Goal: Task Accomplishment & Management: Use online tool/utility

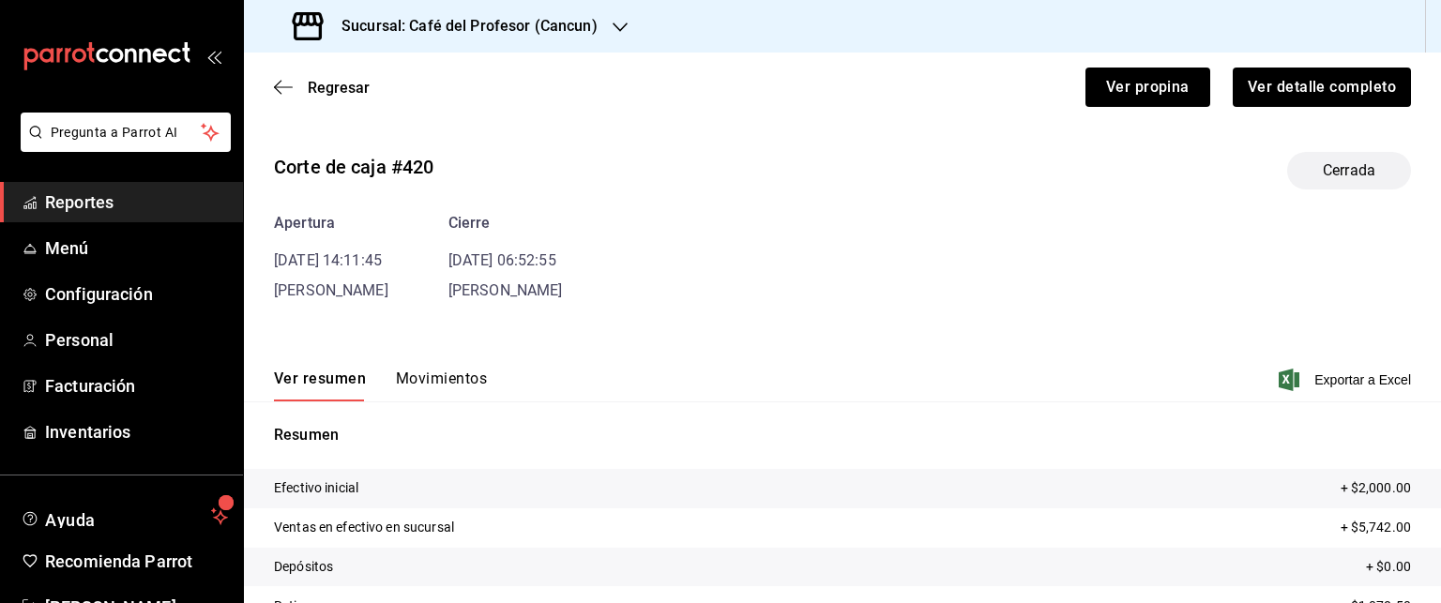
scroll to position [58, 0]
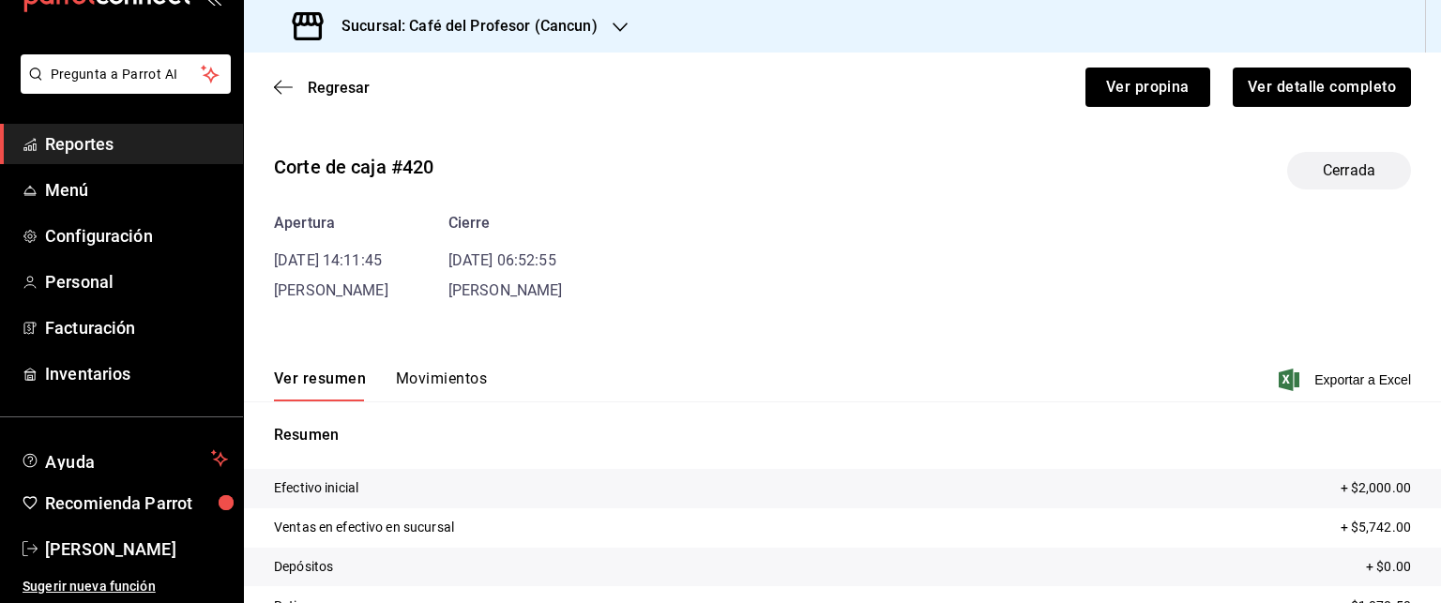
click at [269, 88] on div "Regresar Ver propina Ver detalle completo" at bounding box center [842, 87] width 1197 height 69
click at [282, 89] on icon "button" at bounding box center [283, 87] width 19 height 17
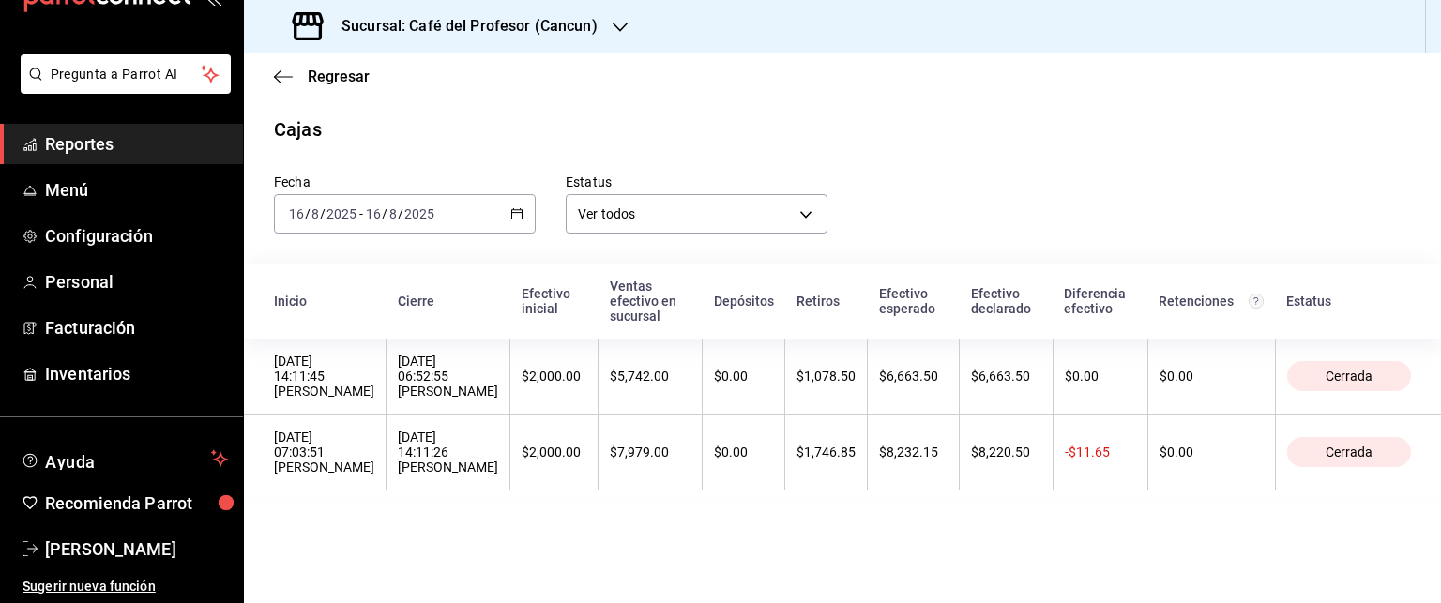
click at [530, 216] on div "[DATE] [DATE] - [DATE] [DATE]" at bounding box center [405, 213] width 262 height 39
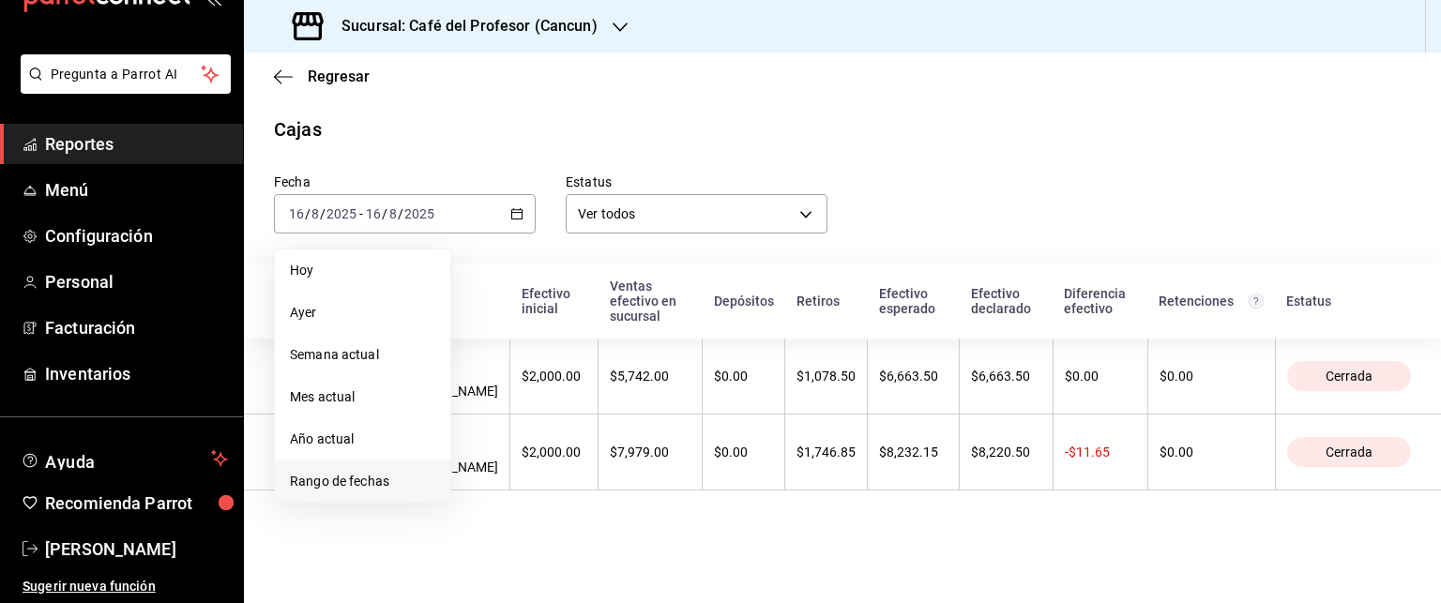
click at [373, 480] on span "Rango de fechas" at bounding box center [362, 482] width 145 height 20
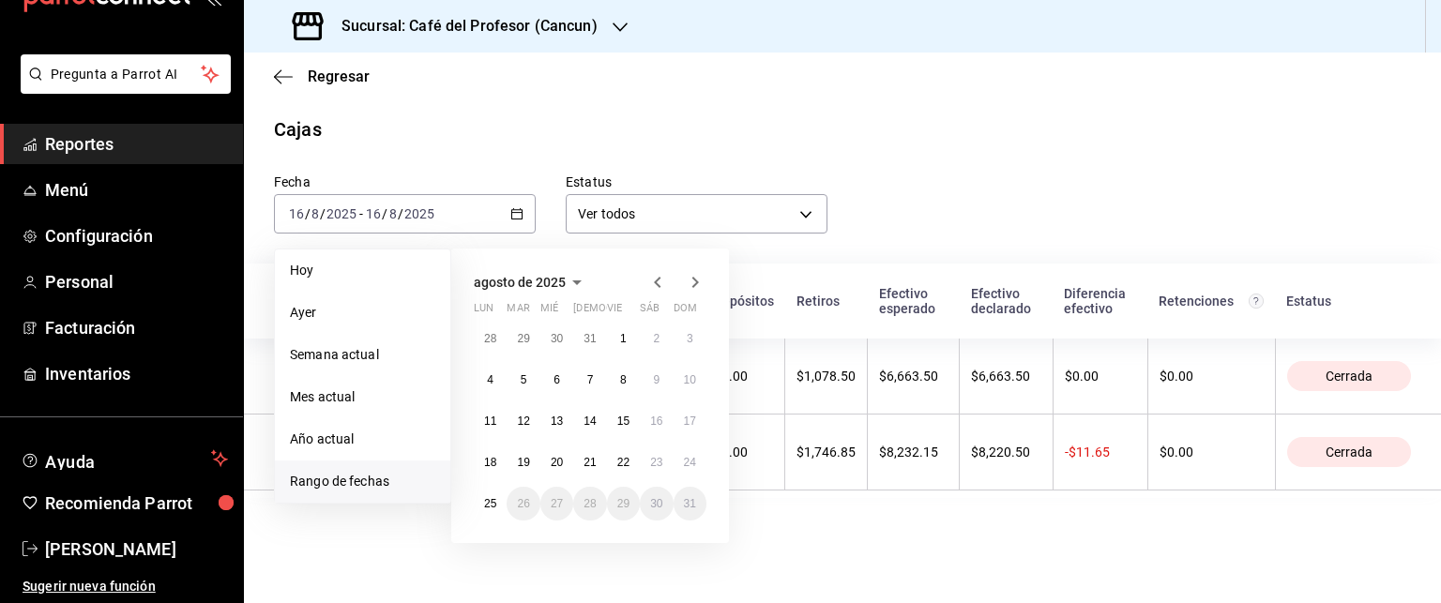
click at [660, 284] on icon "button" at bounding box center [658, 282] width 23 height 23
click at [495, 384] on button "7" at bounding box center [490, 380] width 33 height 34
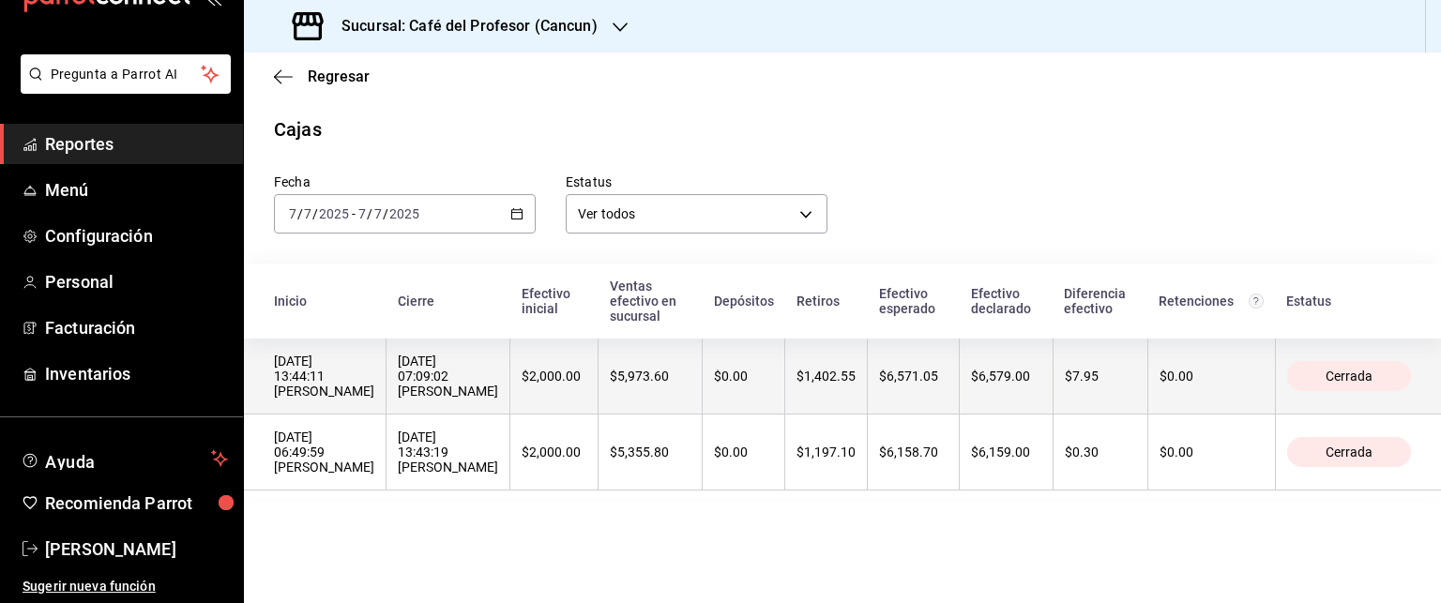
click at [374, 384] on div "[DATE] 13:44:11 [PERSON_NAME]" at bounding box center [324, 376] width 100 height 45
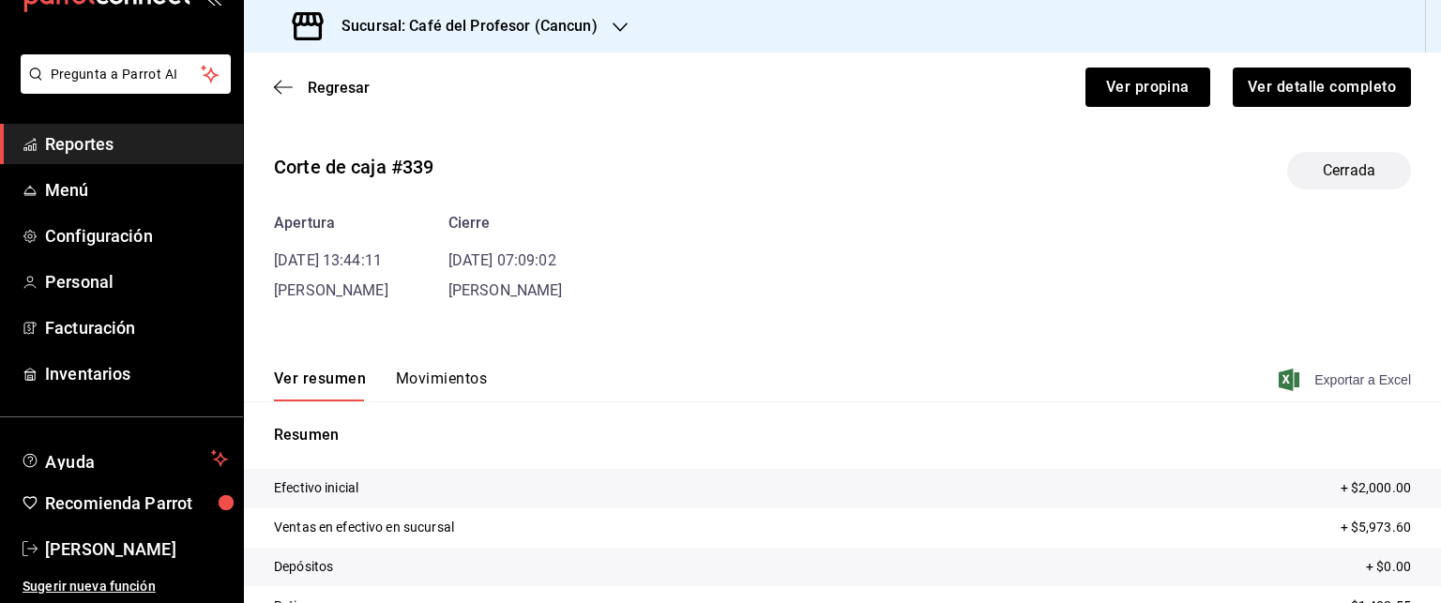
click at [1288, 374] on span "Exportar a Excel" at bounding box center [1347, 380] width 129 height 23
